Goal: Task Accomplishment & Management: Complete application form

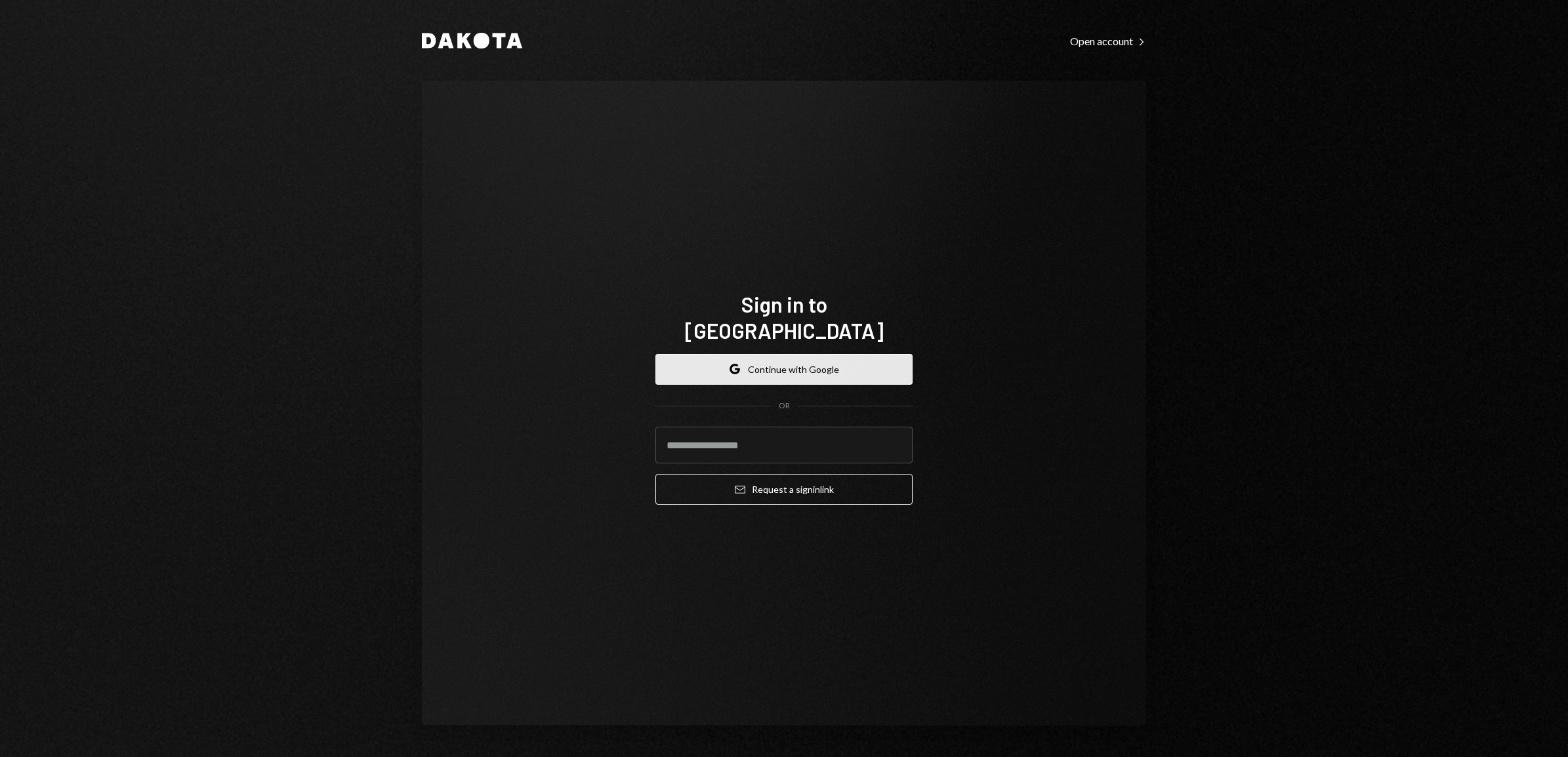
click at [786, 358] on button "Google Continue with Google" at bounding box center [784, 369] width 257 height 31
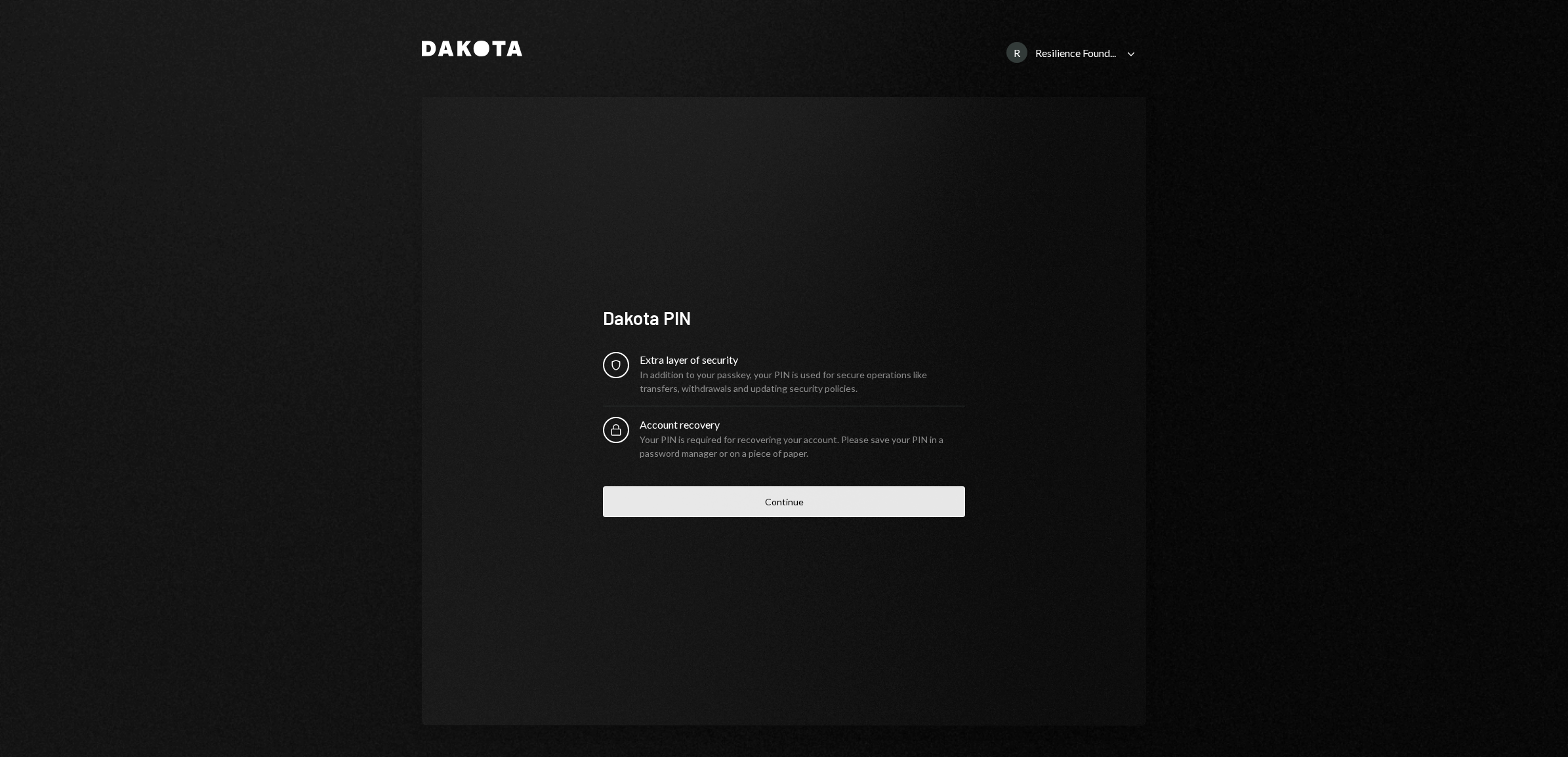
click at [774, 503] on button "Continue" at bounding box center [784, 502] width 362 height 31
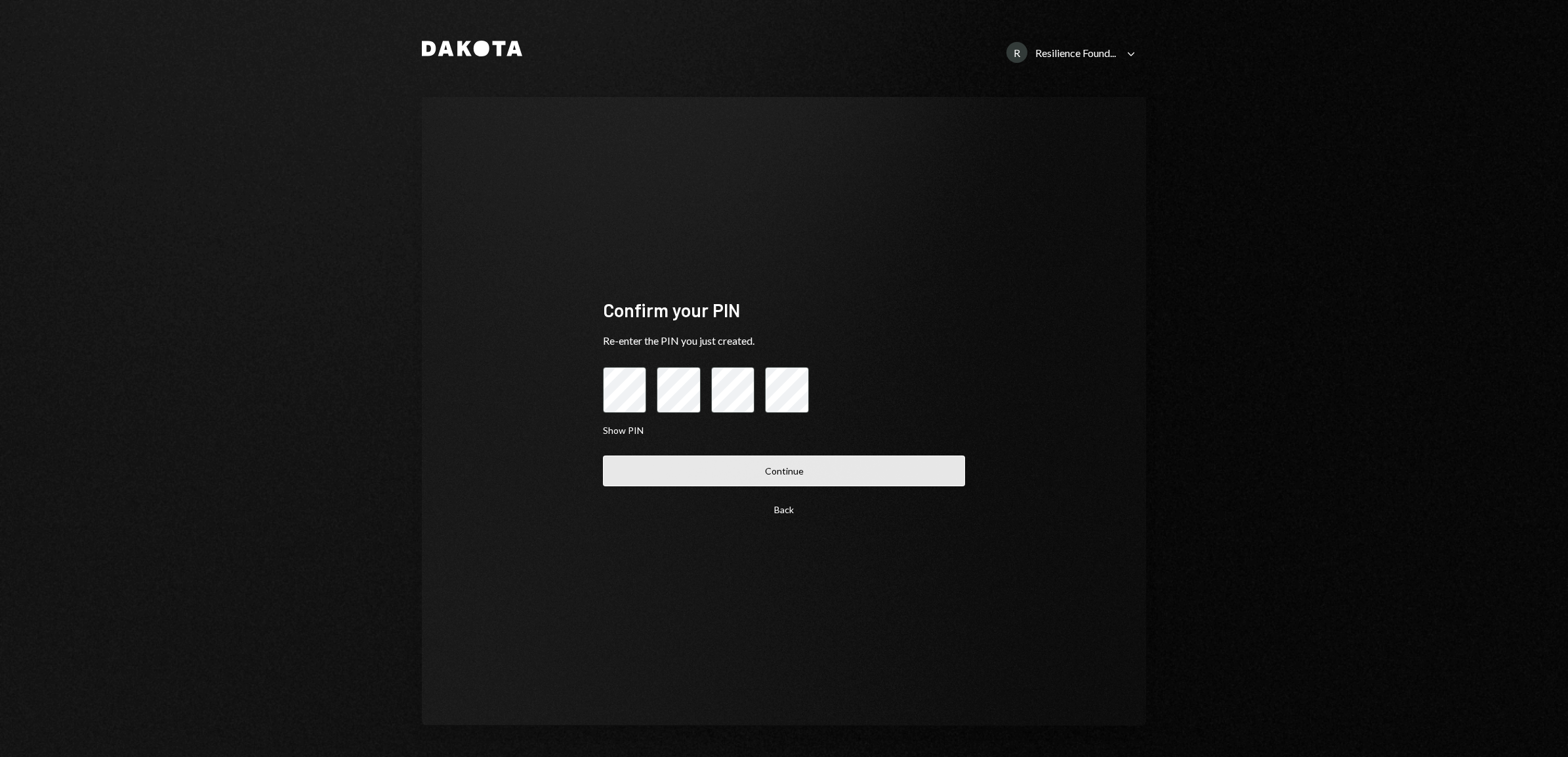
click at [804, 474] on button "Continue" at bounding box center [784, 471] width 362 height 31
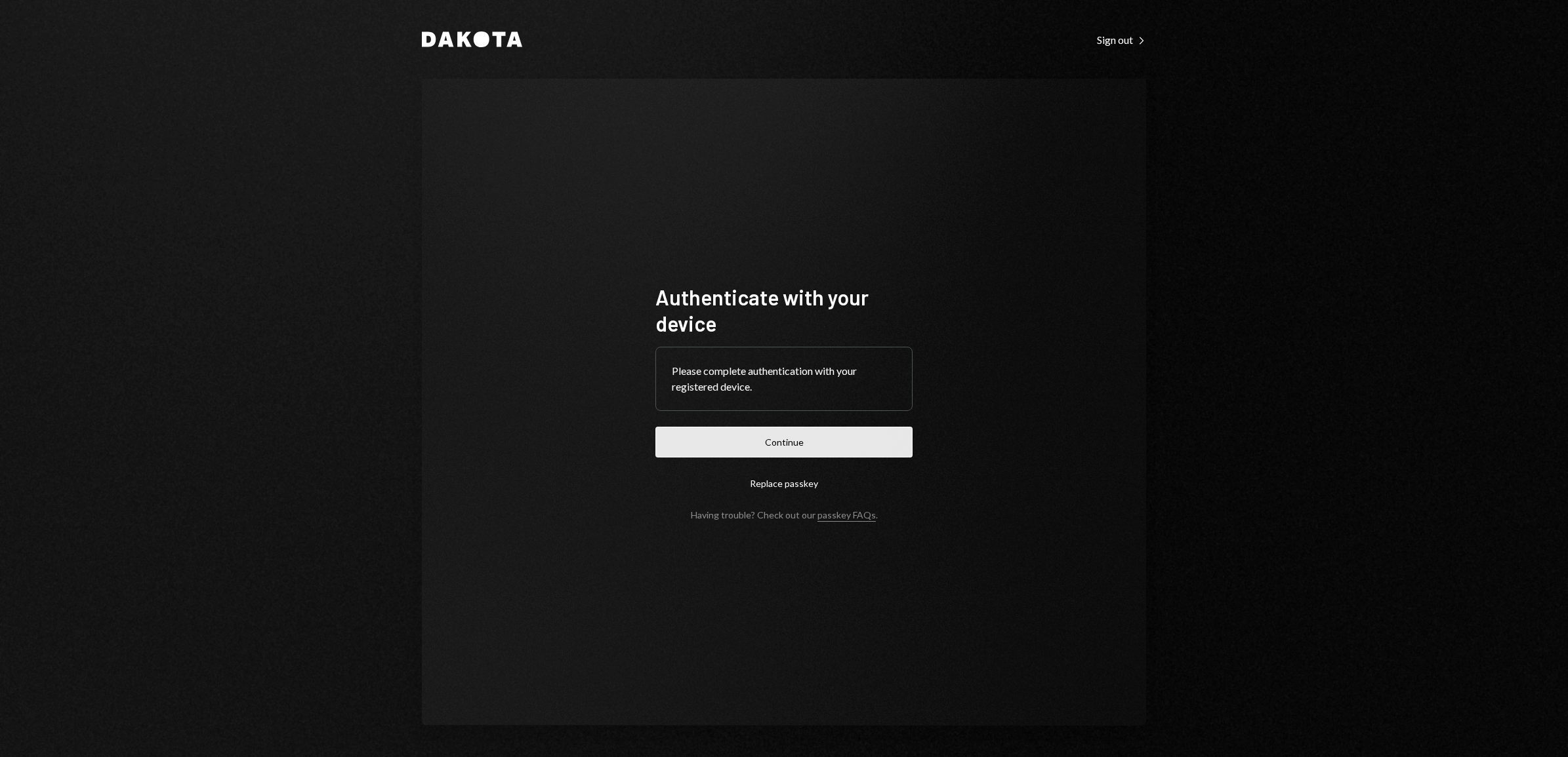
click at [782, 449] on button "Continue" at bounding box center [784, 442] width 257 height 31
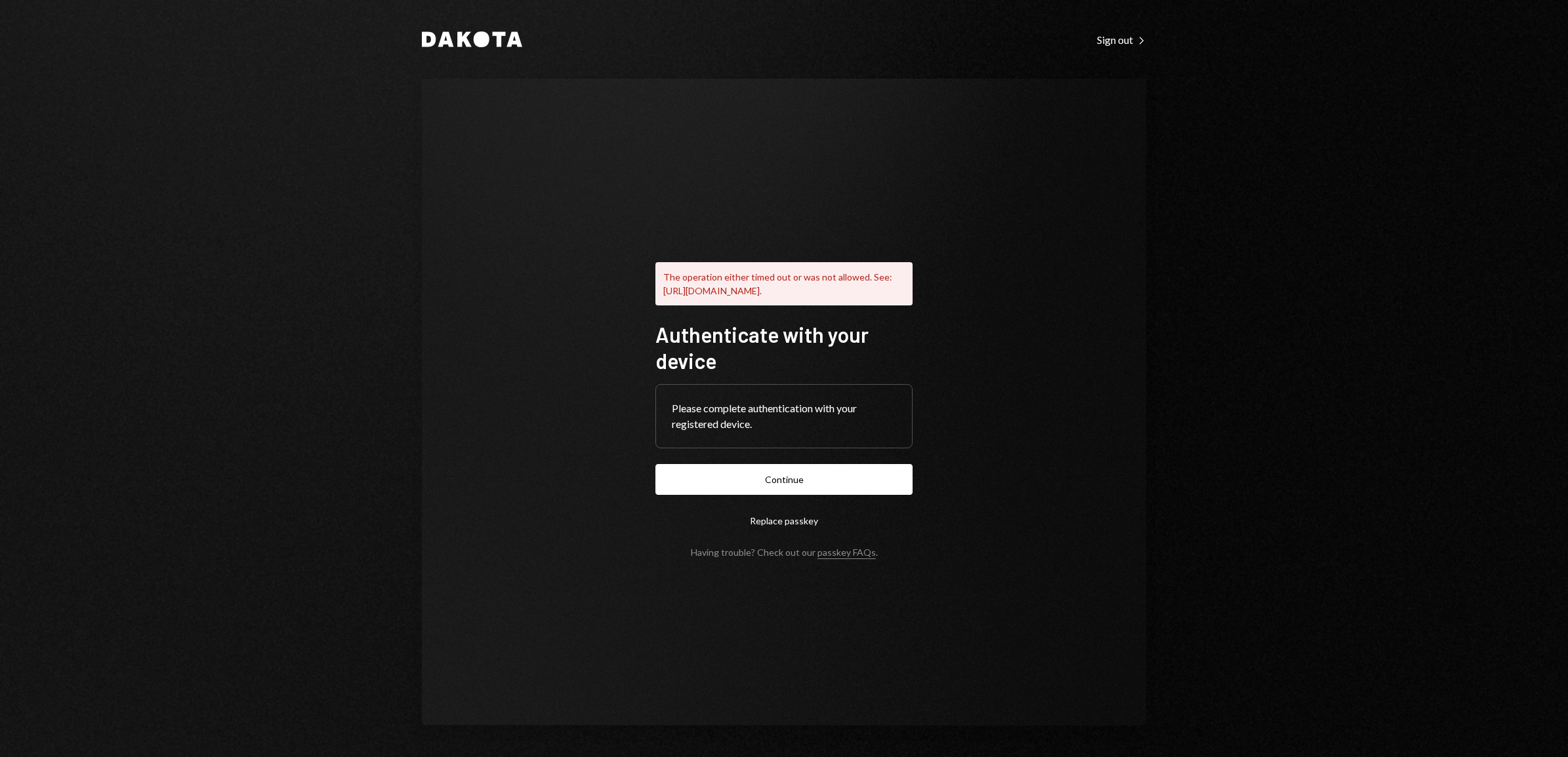
click at [794, 525] on button "Replace passkey" at bounding box center [784, 521] width 257 height 31
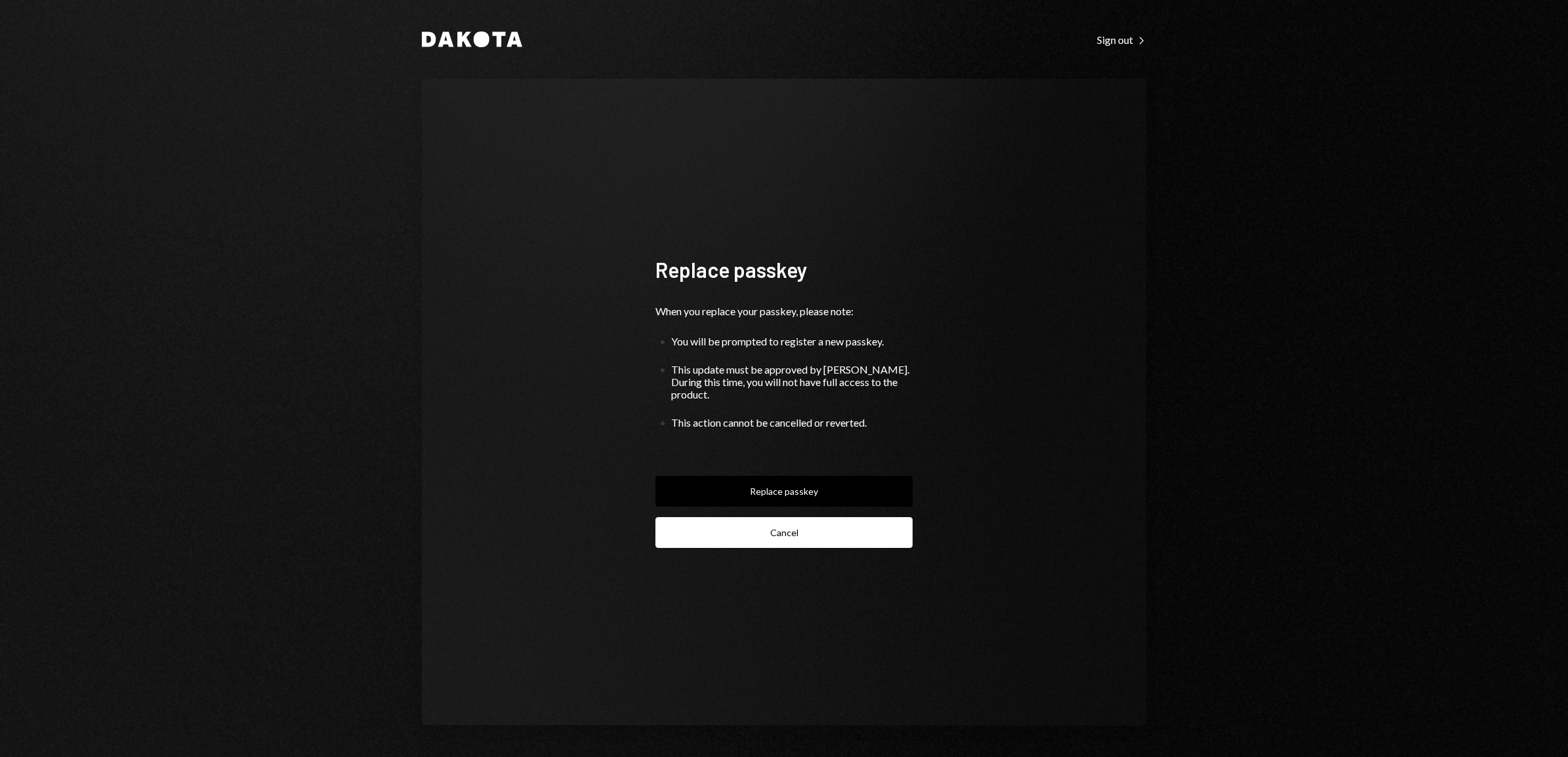
click at [784, 526] on button "Cancel" at bounding box center [784, 533] width 257 height 31
